Goal: Information Seeking & Learning: Learn about a topic

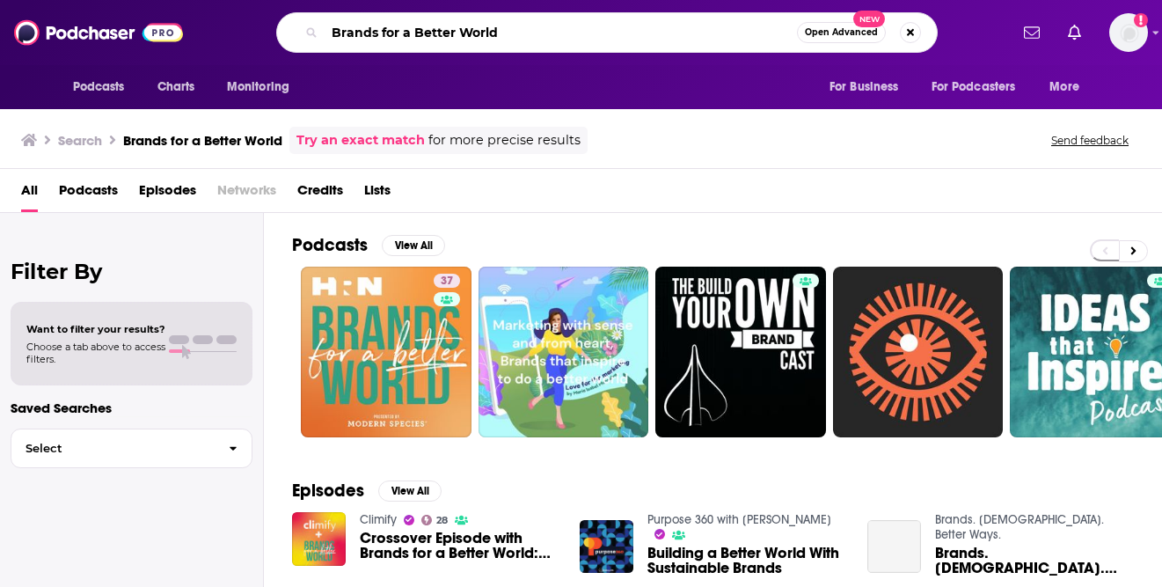
click at [513, 35] on input "Brands for a Better World" at bounding box center [561, 32] width 472 height 28
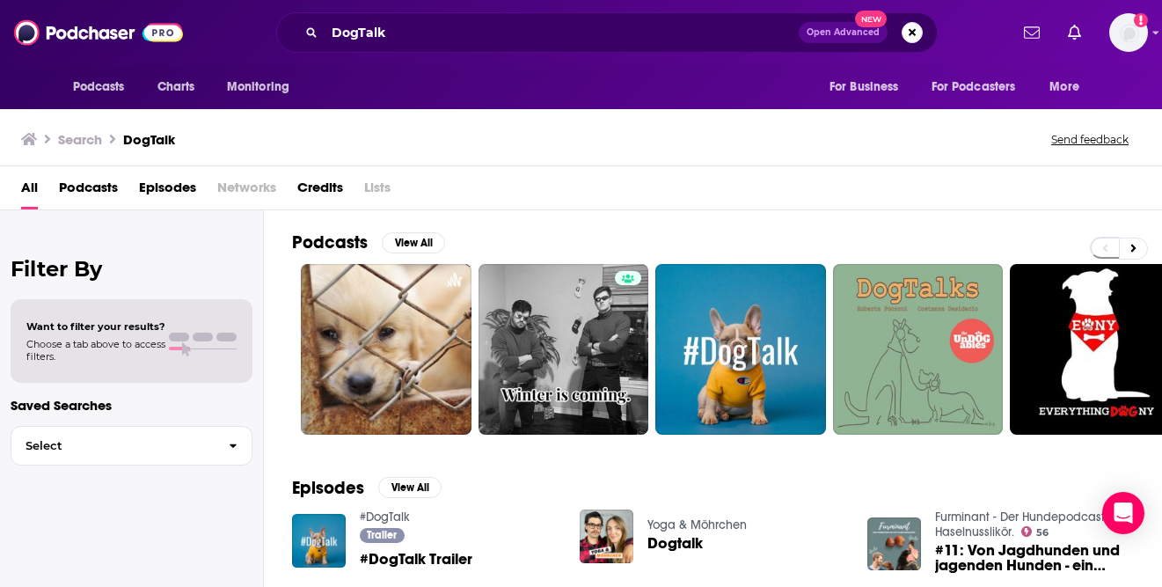
click at [436, 160] on div "Search DogTalk Send feedback" at bounding box center [581, 136] width 1162 height 61
drag, startPoint x: 360, startPoint y: 33, endPoint x: 363, endPoint y: 53, distance: 20.5
click at [360, 32] on input "DogTalk" at bounding box center [562, 32] width 474 height 28
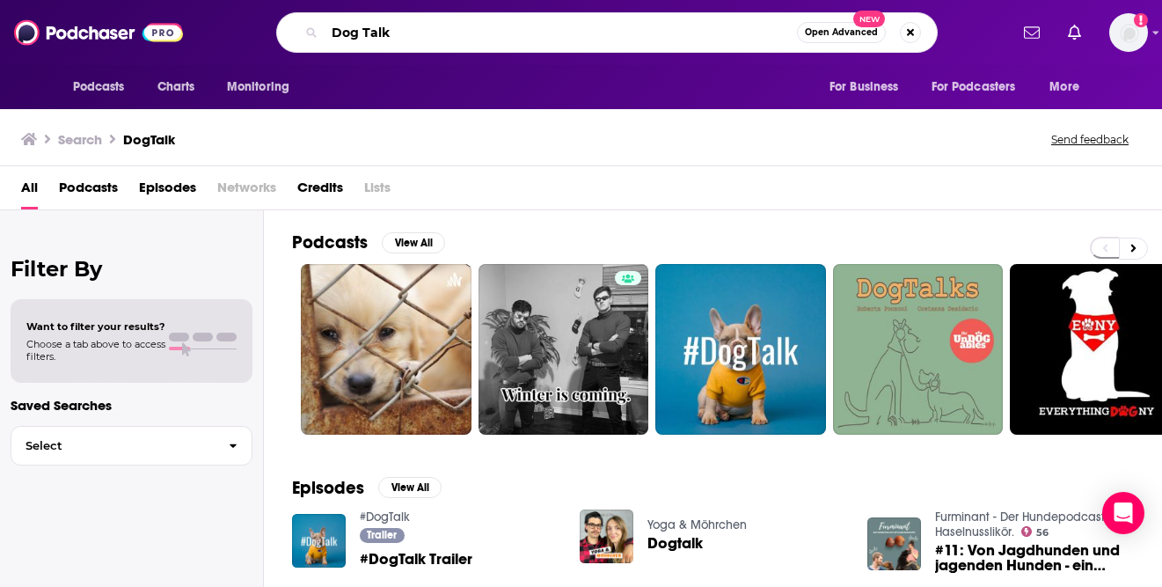
click at [400, 32] on input "Dog Talk" at bounding box center [561, 32] width 472 height 28
type input "Dog Talk (and Kitties, Too!)"
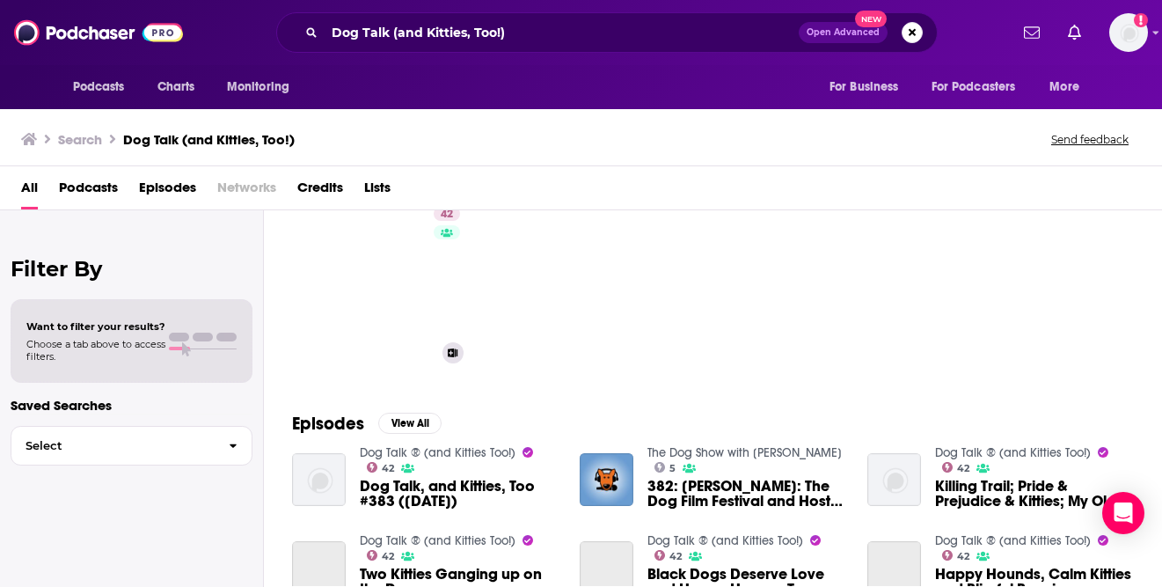
scroll to position [77, 0]
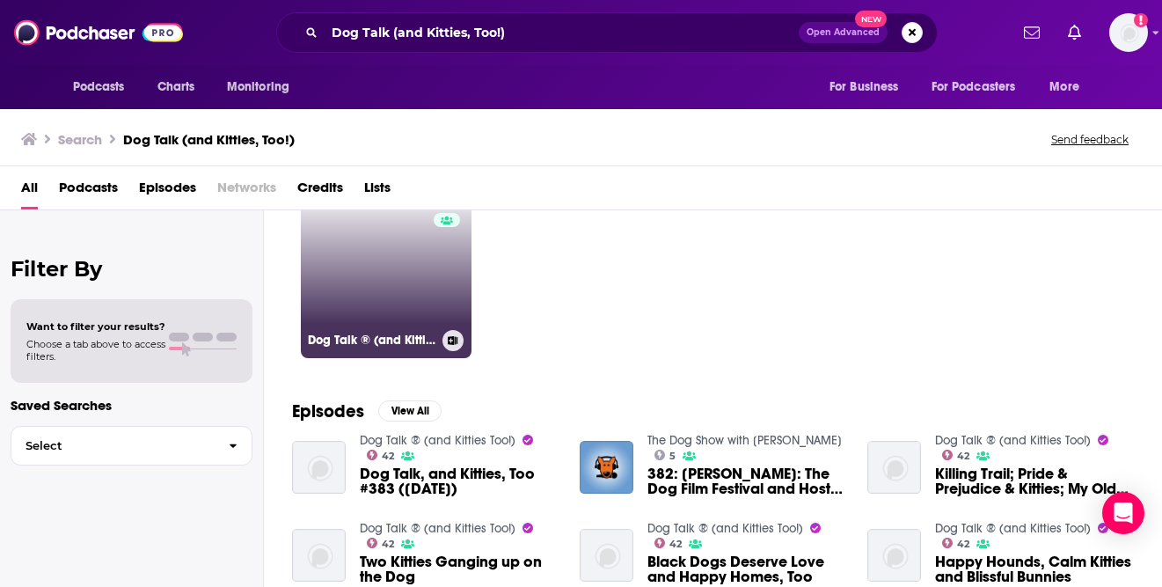
click at [382, 318] on link "42 Dog Talk ® (and Kitties Too!)" at bounding box center [386, 272] width 171 height 171
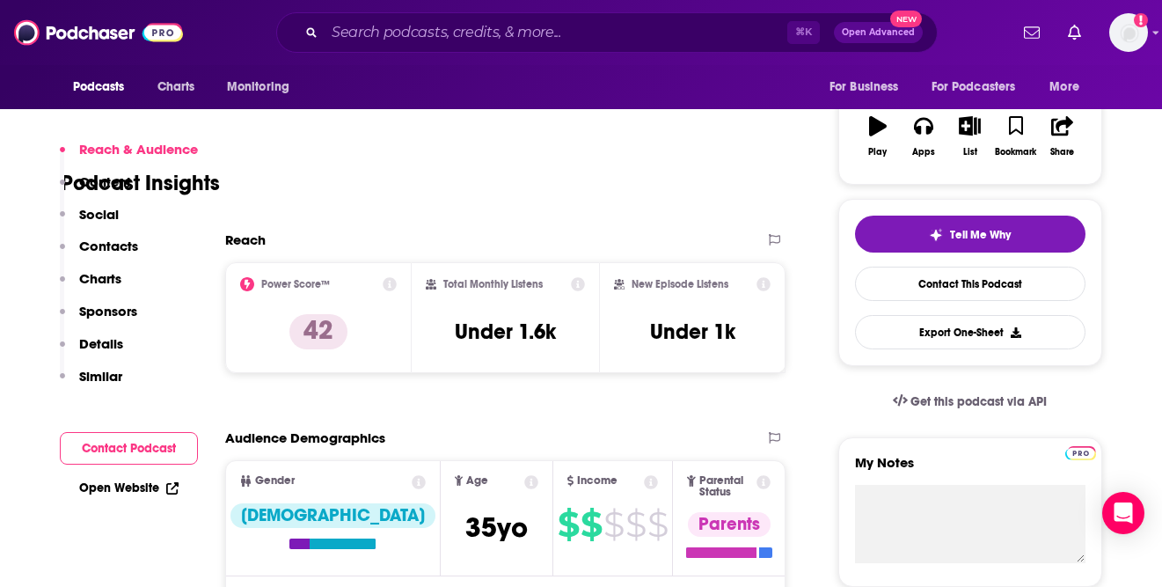
scroll to position [349, 0]
